Goal: Transaction & Acquisition: Purchase product/service

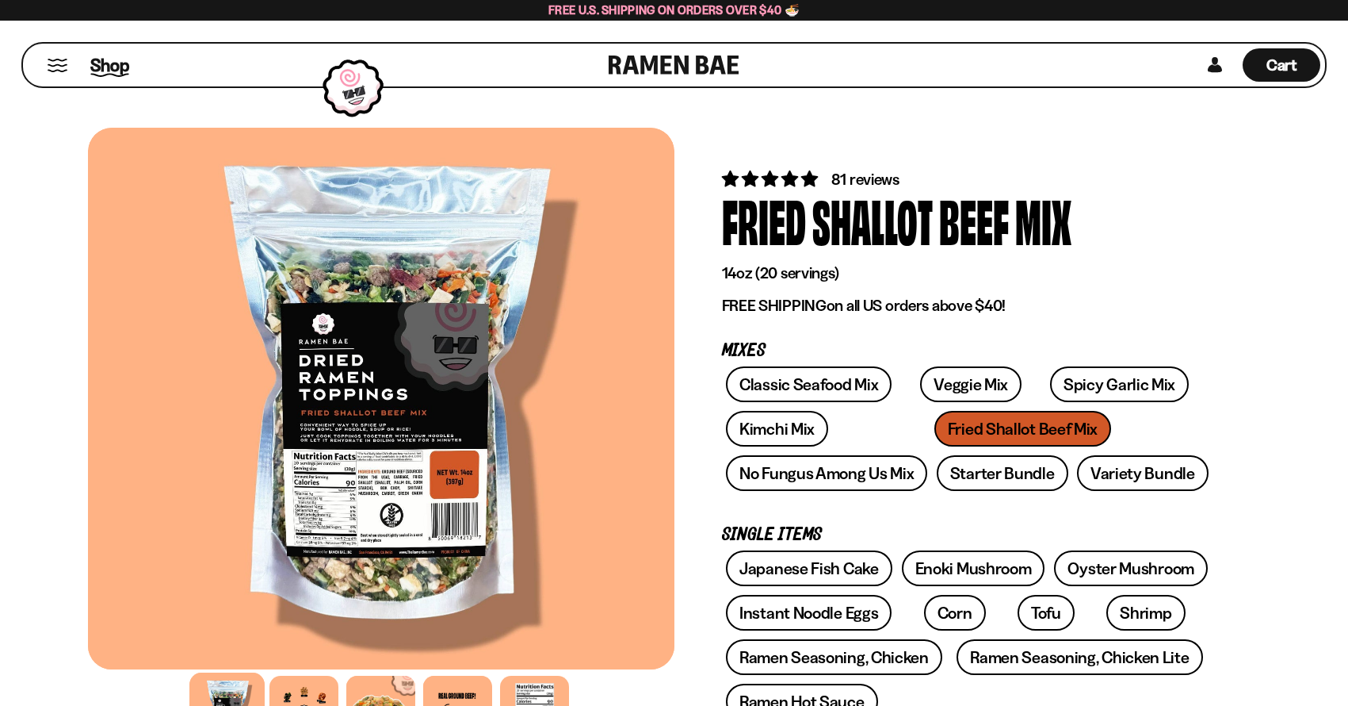
click at [104, 69] on span "Shop" at bounding box center [109, 65] width 39 height 24
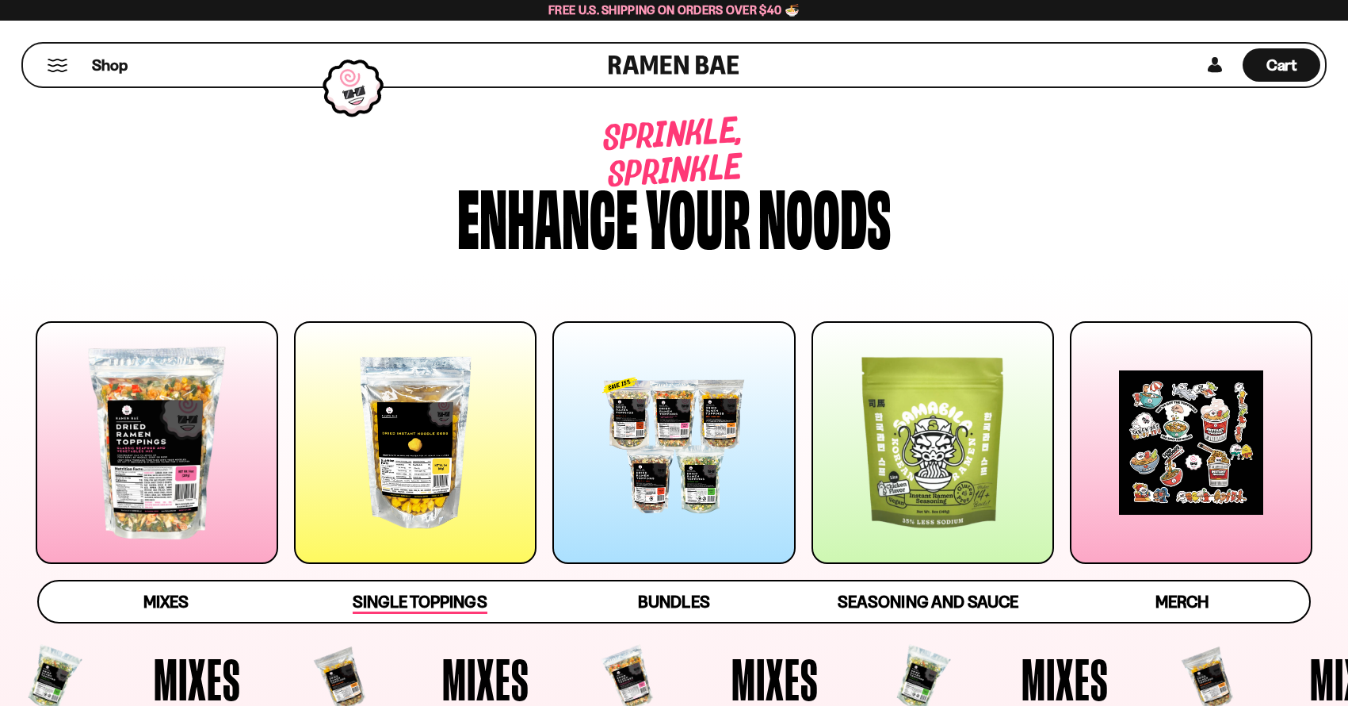
click at [462, 604] on span "Single Toppings" at bounding box center [420, 602] width 134 height 22
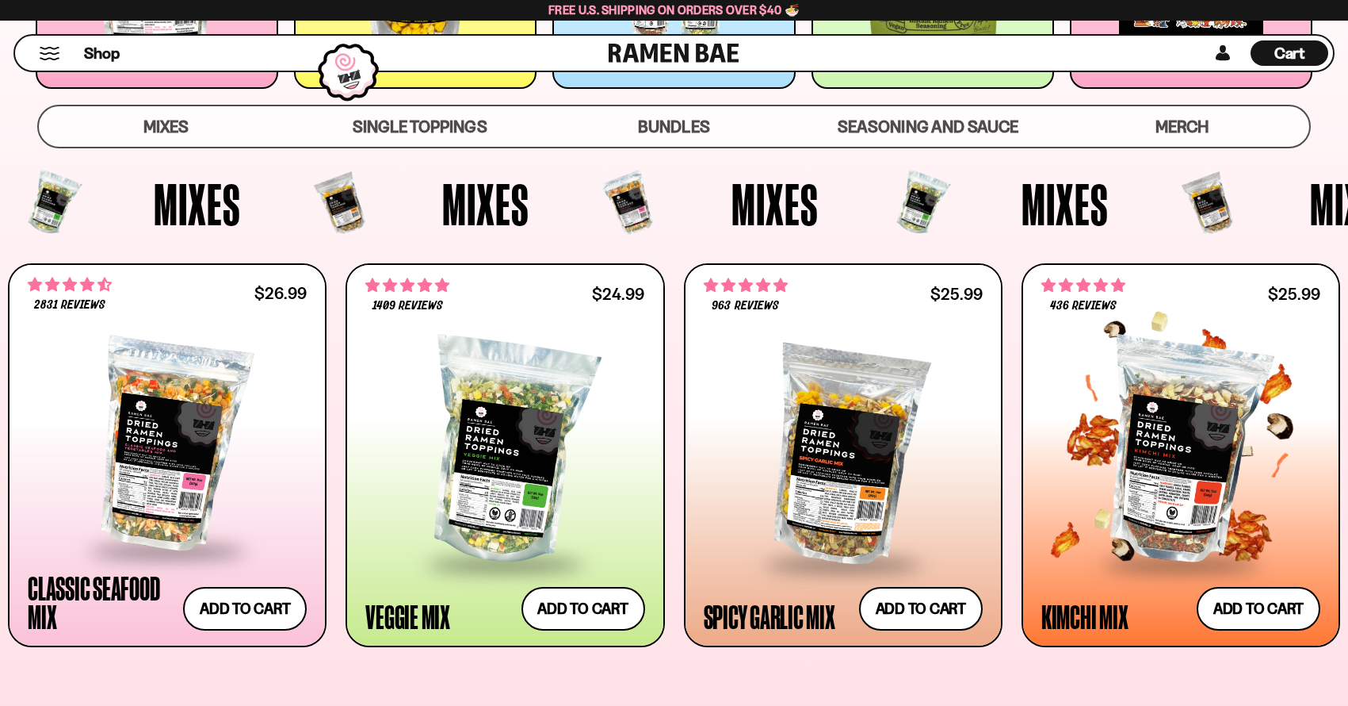
scroll to position [688, 0]
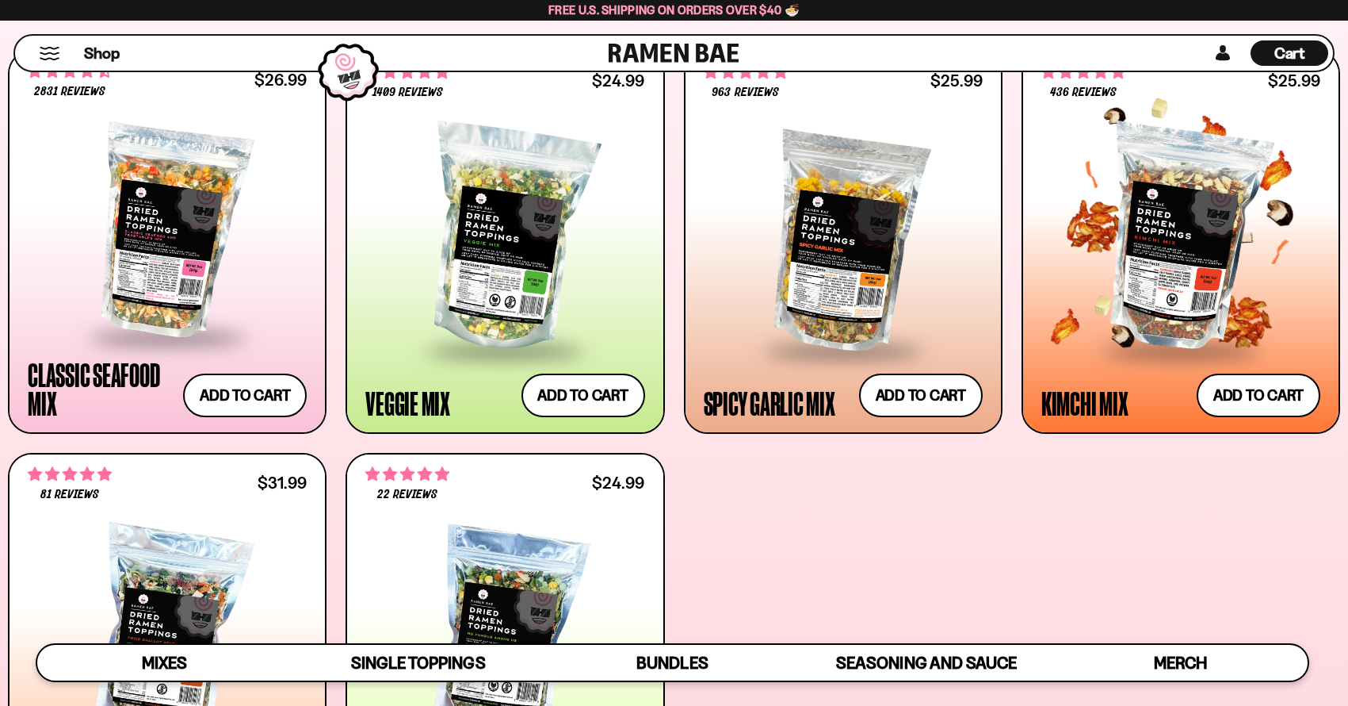
click at [1175, 243] on div at bounding box center [1181, 239] width 279 height 220
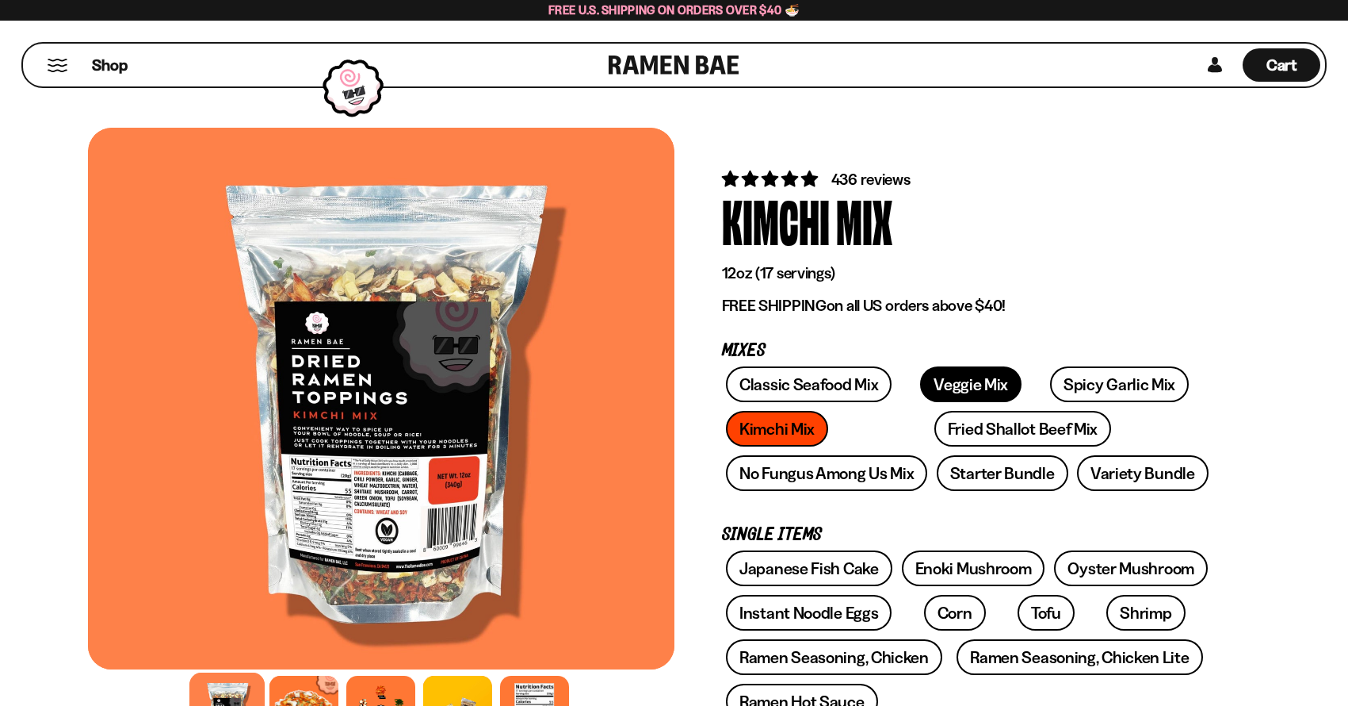
click at [947, 392] on link "Veggie Mix" at bounding box center [970, 384] width 101 height 36
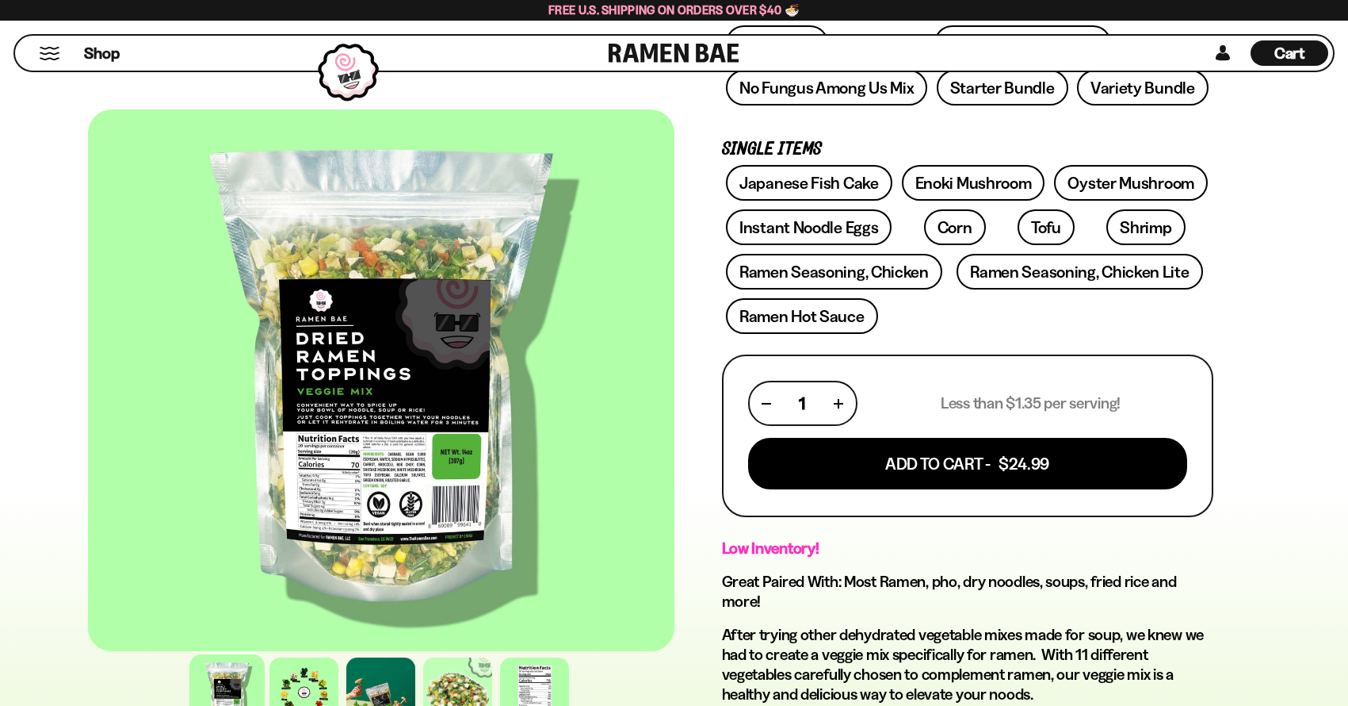
scroll to position [79, 0]
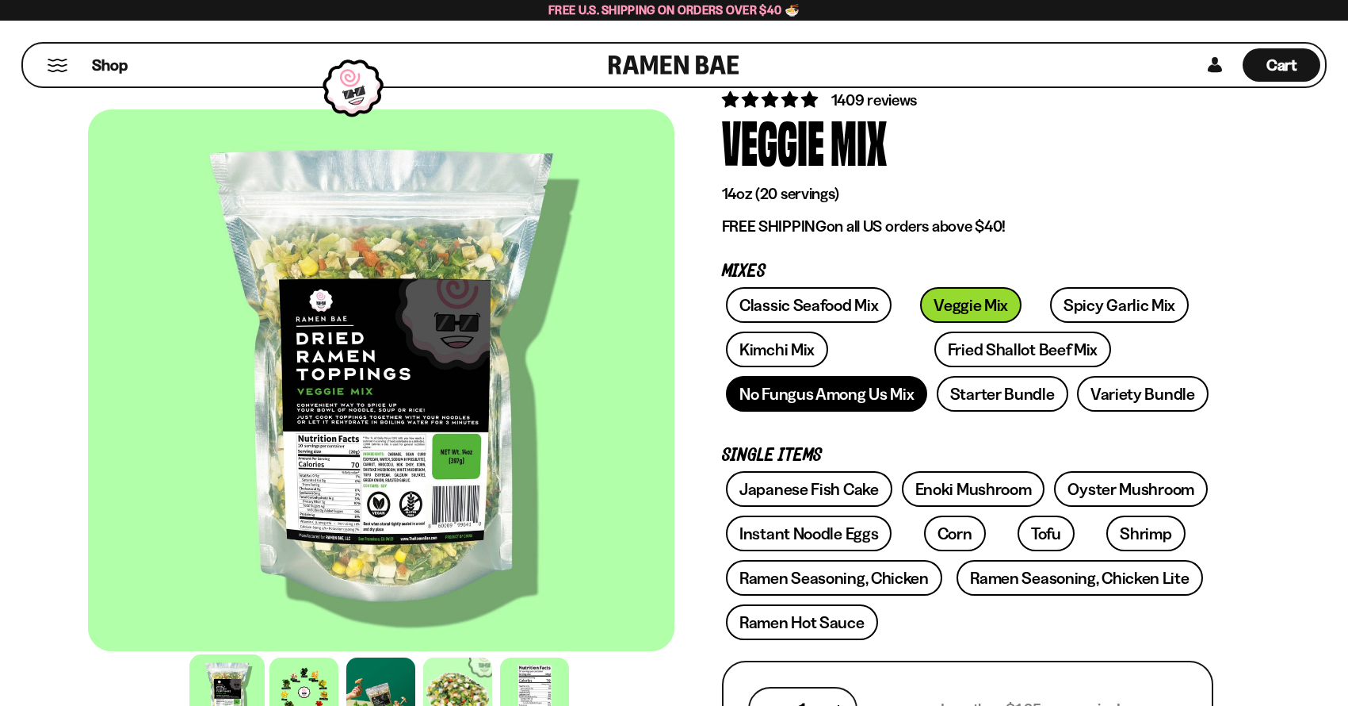
click at [828, 398] on link "No Fungus Among Us Mix" at bounding box center [826, 394] width 201 height 36
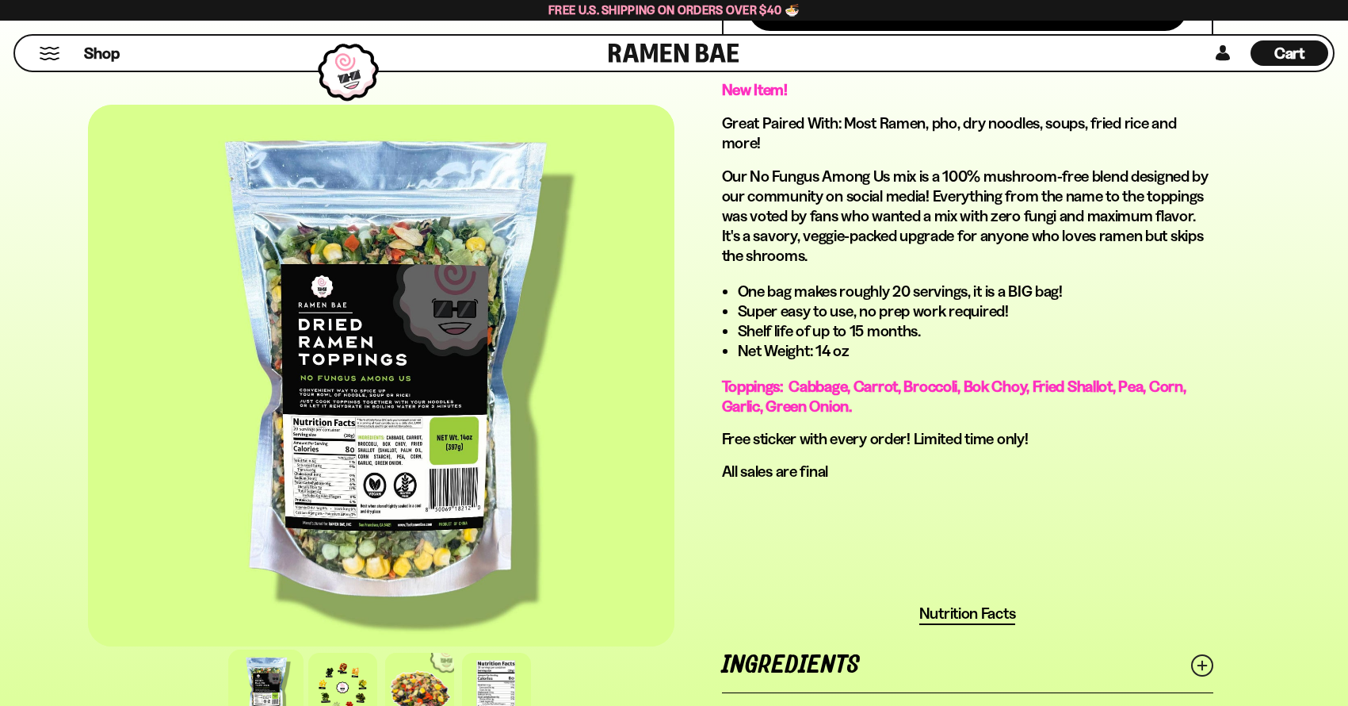
scroll to position [872, 0]
